Goal: Navigation & Orientation: Find specific page/section

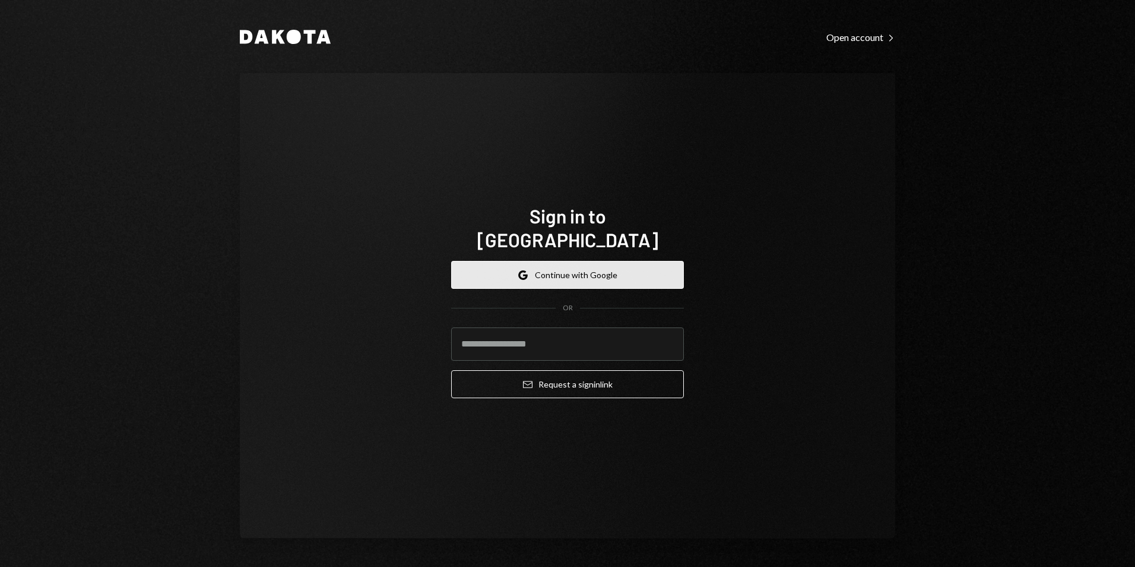
click at [616, 263] on button "Google Continue with Google" at bounding box center [567, 275] width 233 height 28
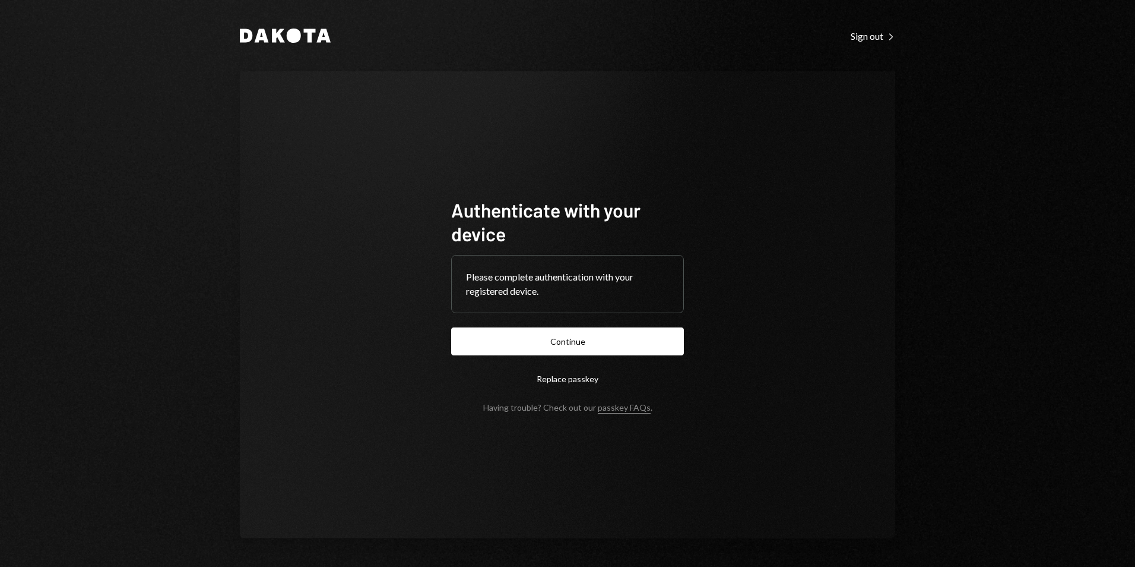
click at [580, 352] on button "Continue" at bounding box center [567, 341] width 233 height 28
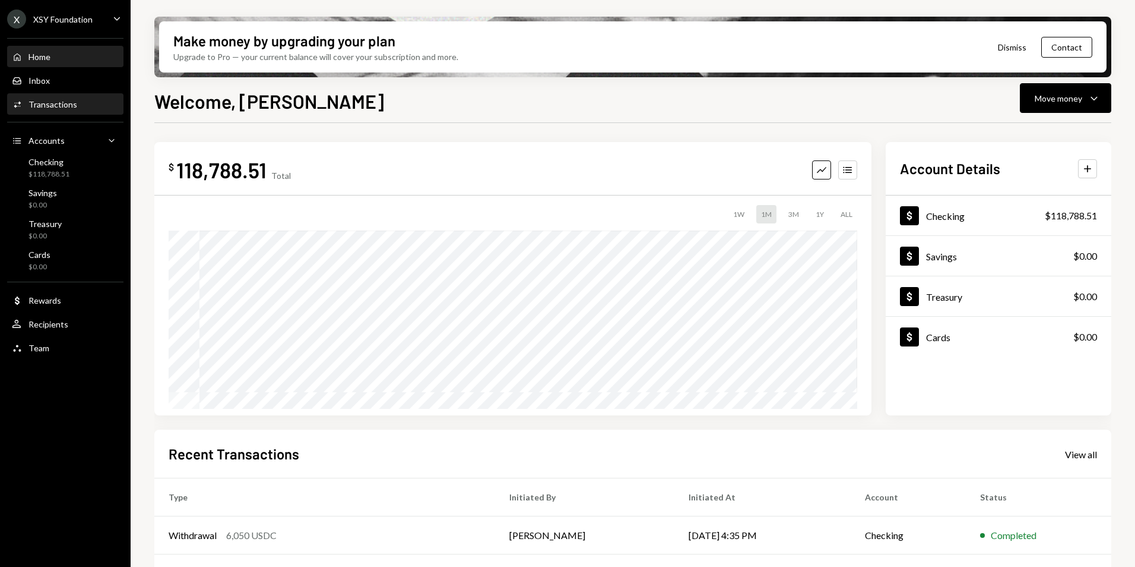
click at [105, 98] on div "Activities Transactions" at bounding box center [65, 104] width 107 height 20
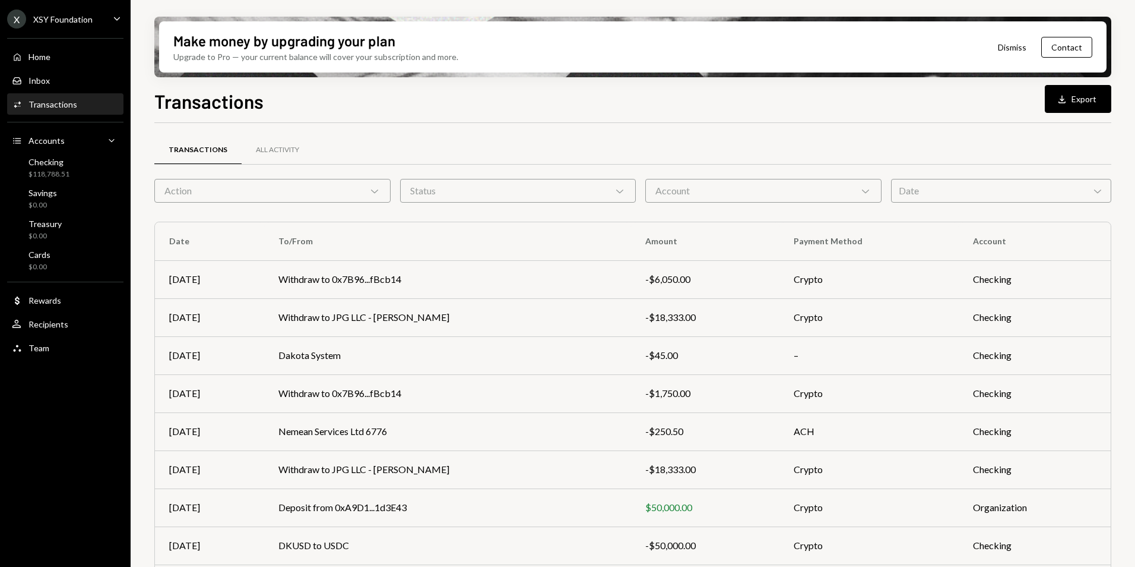
click at [100, 18] on div "X XSY Foundation Caret Down" at bounding box center [65, 19] width 131 height 19
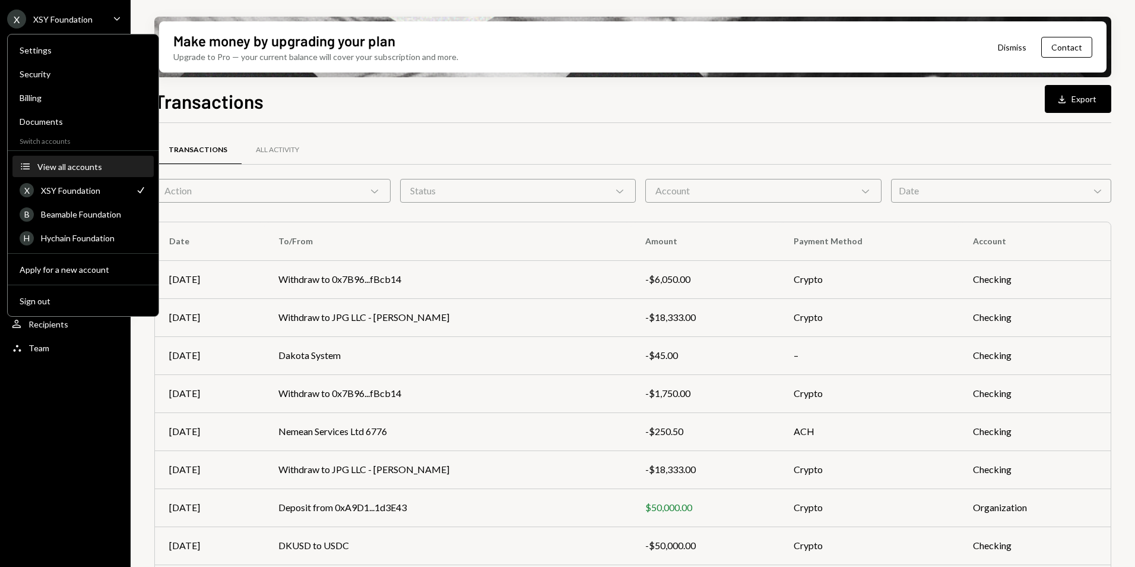
click at [88, 167] on div "View all accounts" at bounding box center [91, 167] width 109 height 10
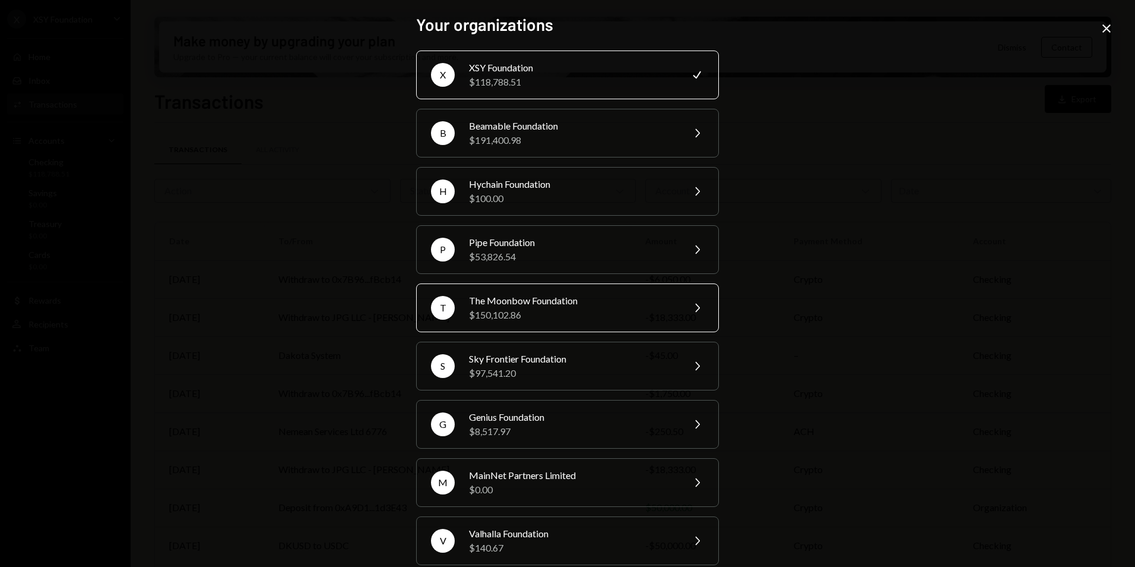
click at [559, 319] on div "$150,102.86" at bounding box center [572, 315] width 207 height 14
